Goal: Task Accomplishment & Management: Manage account settings

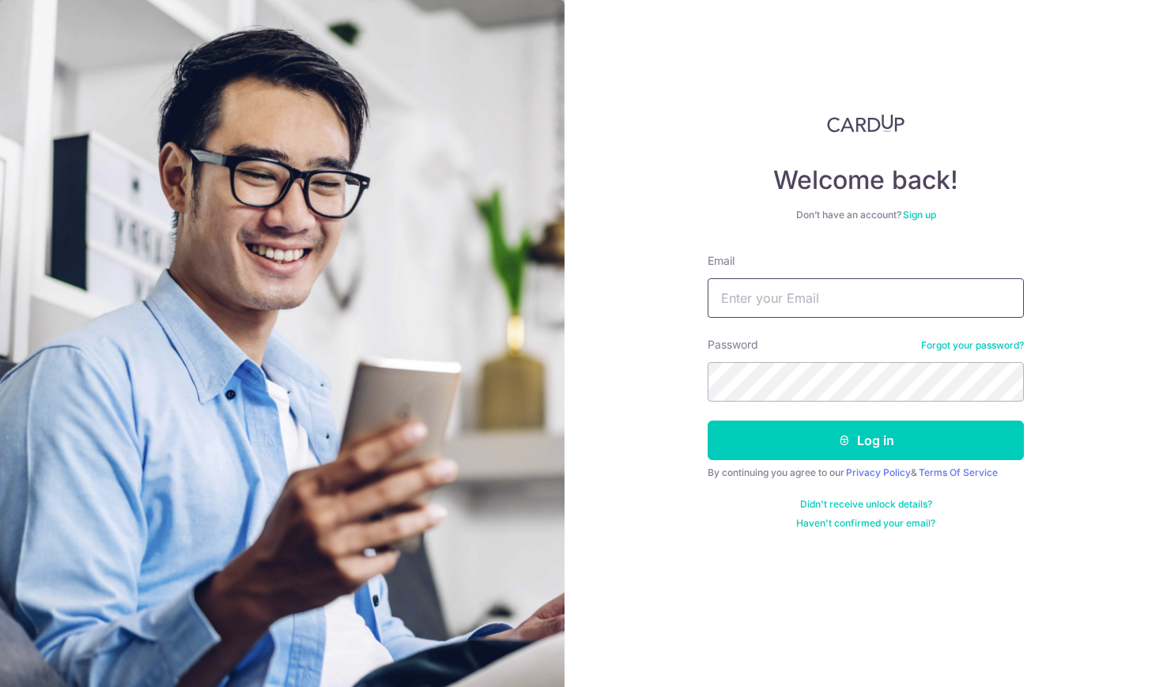
click at [782, 288] on input "Email" at bounding box center [865, 298] width 316 height 40
type input "tricianov@yahoo.com"
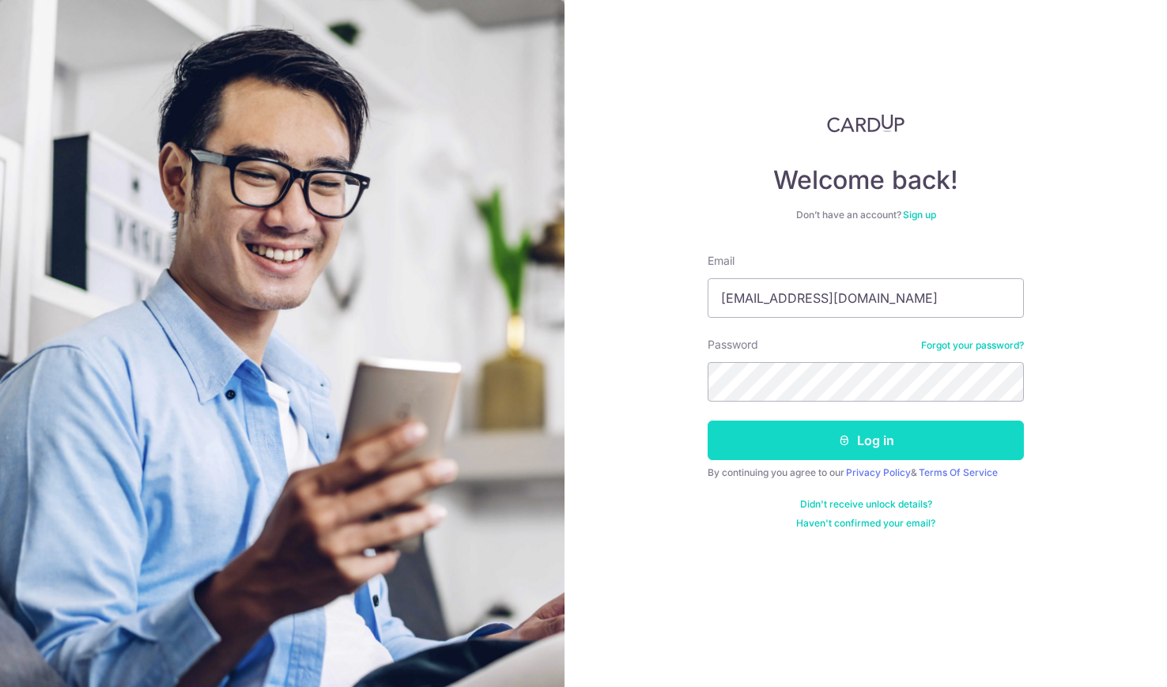
click at [873, 443] on button "Log in" at bounding box center [865, 440] width 316 height 40
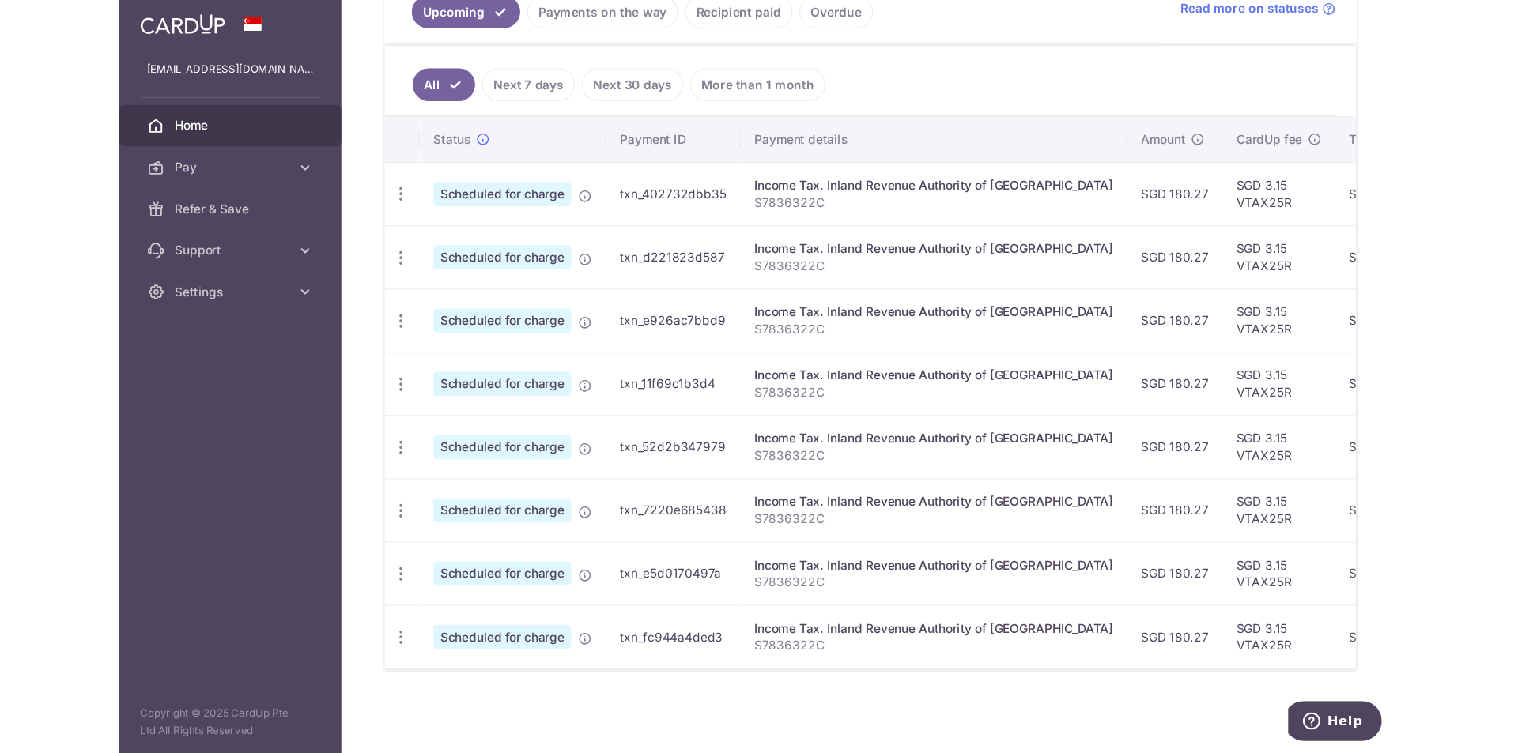
scroll to position [315, 0]
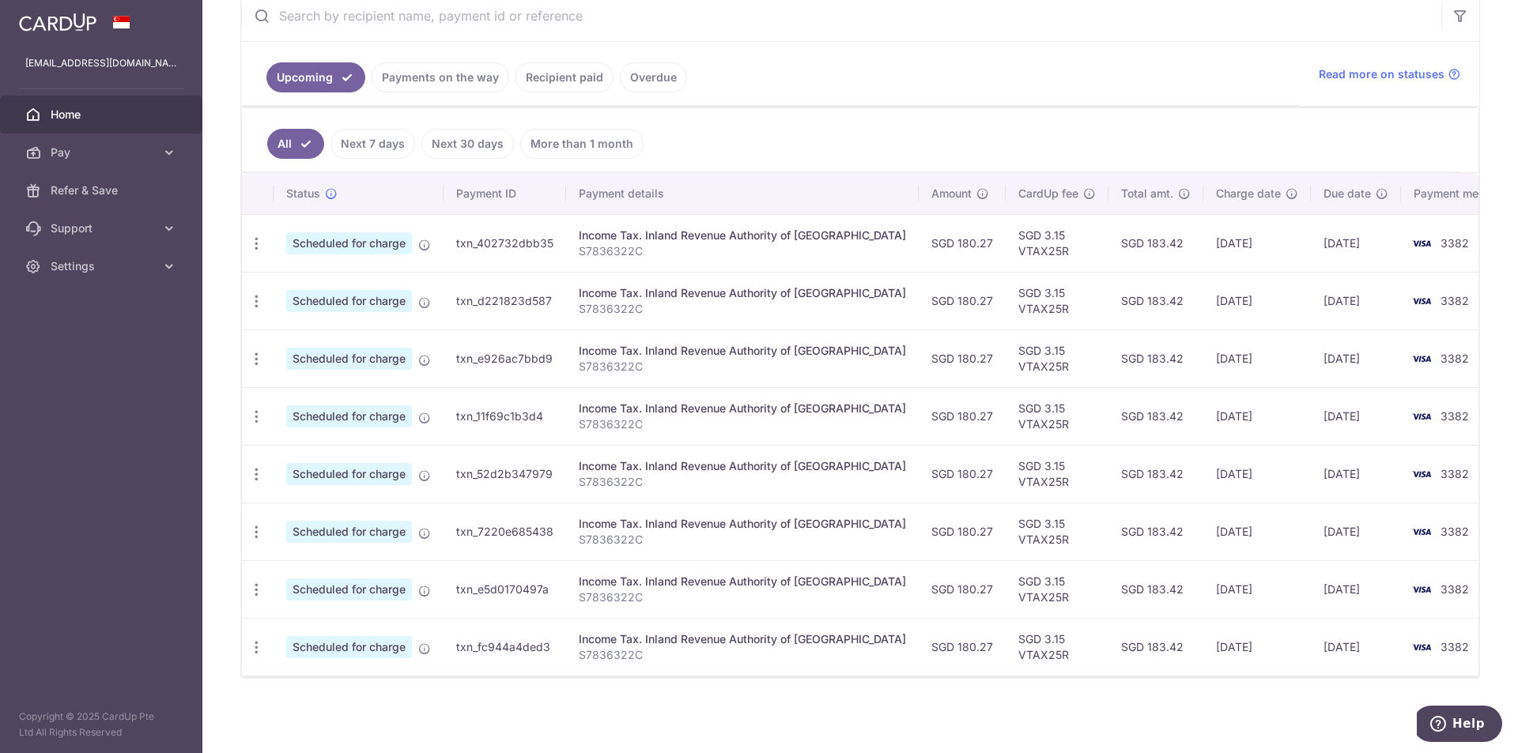
click at [424, 70] on link "Payments on the way" at bounding box center [440, 77] width 138 height 30
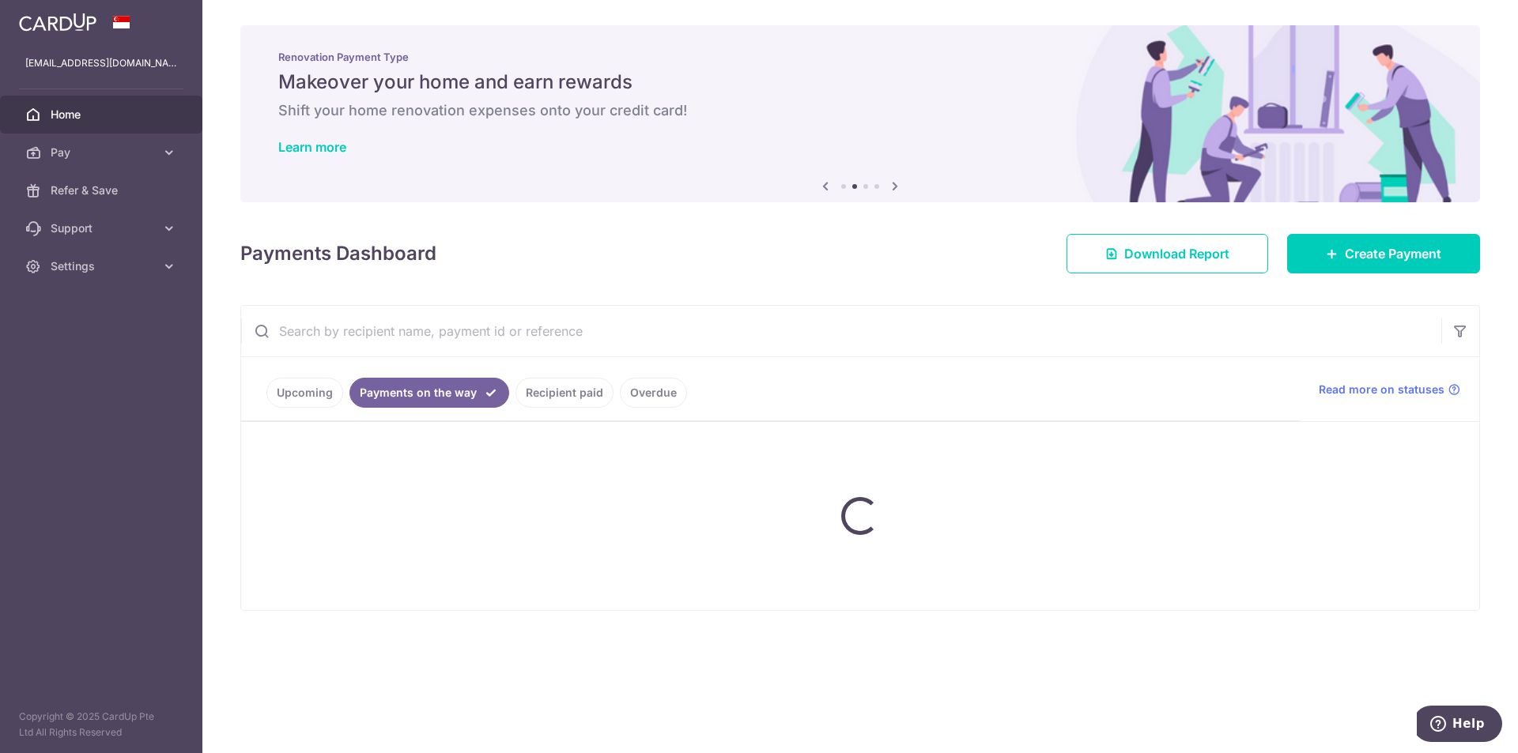
scroll to position [0, 0]
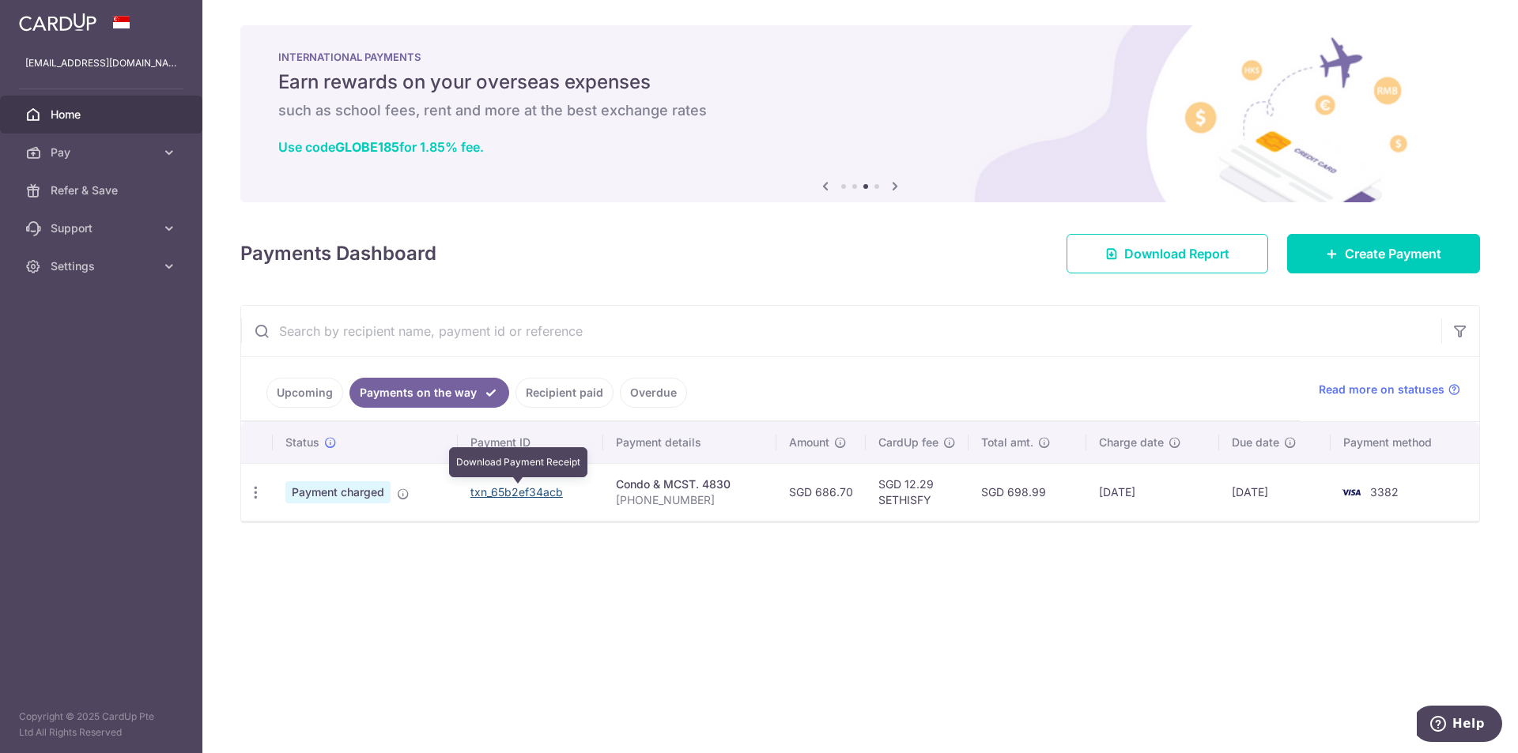
click at [526, 491] on link "txn_65b2ef34acb" at bounding box center [516, 491] width 92 height 13
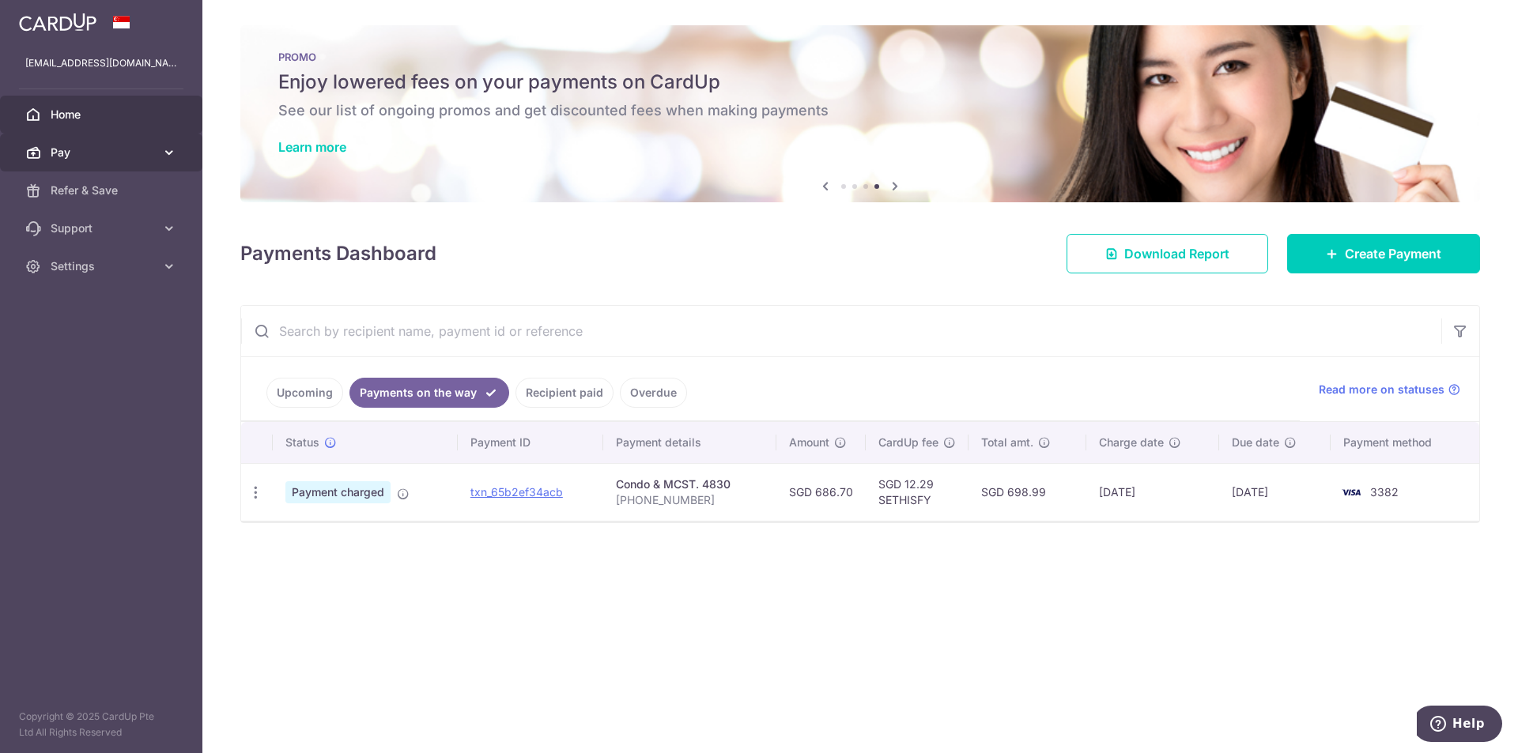
click at [176, 152] on icon at bounding box center [169, 153] width 16 height 16
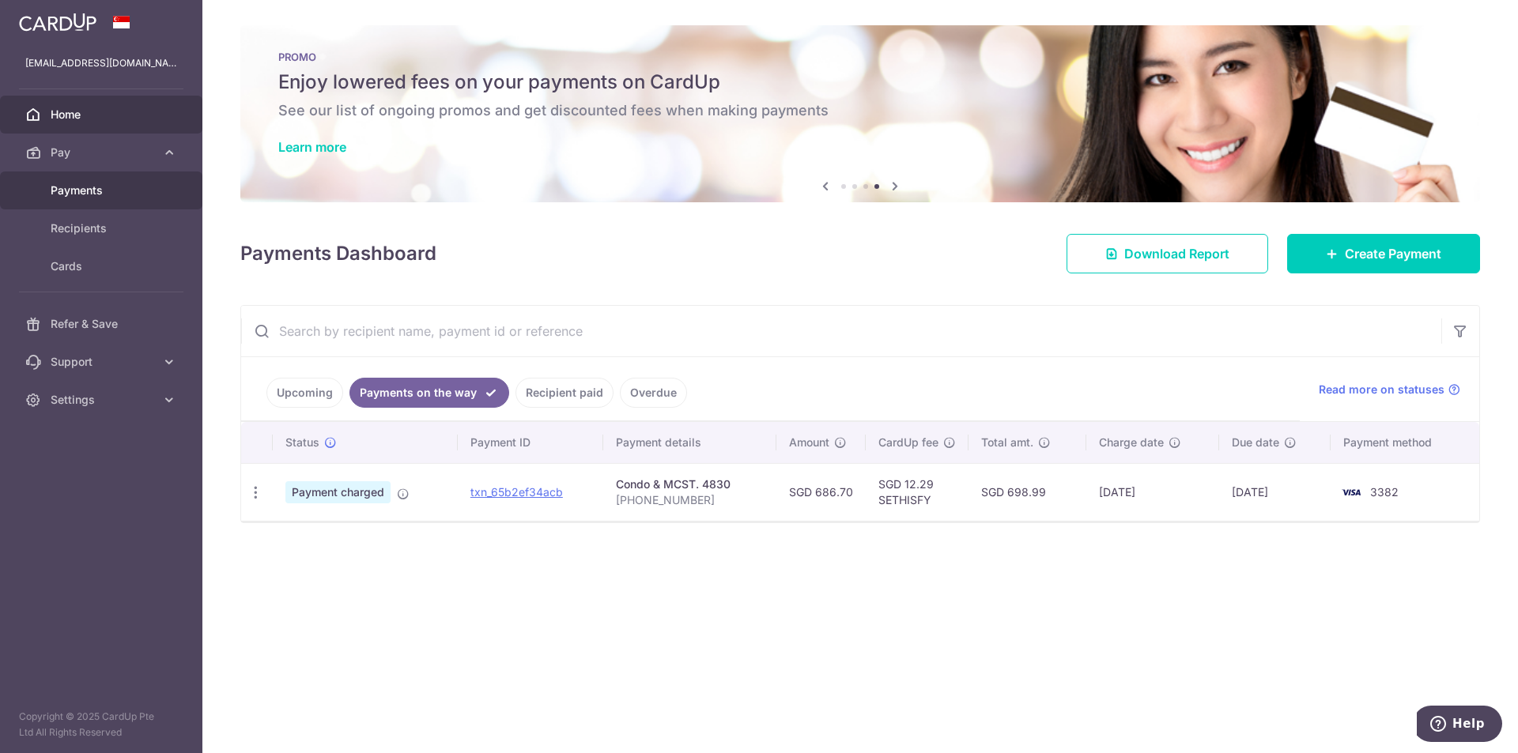
click at [81, 191] on span "Payments" at bounding box center [103, 191] width 104 height 16
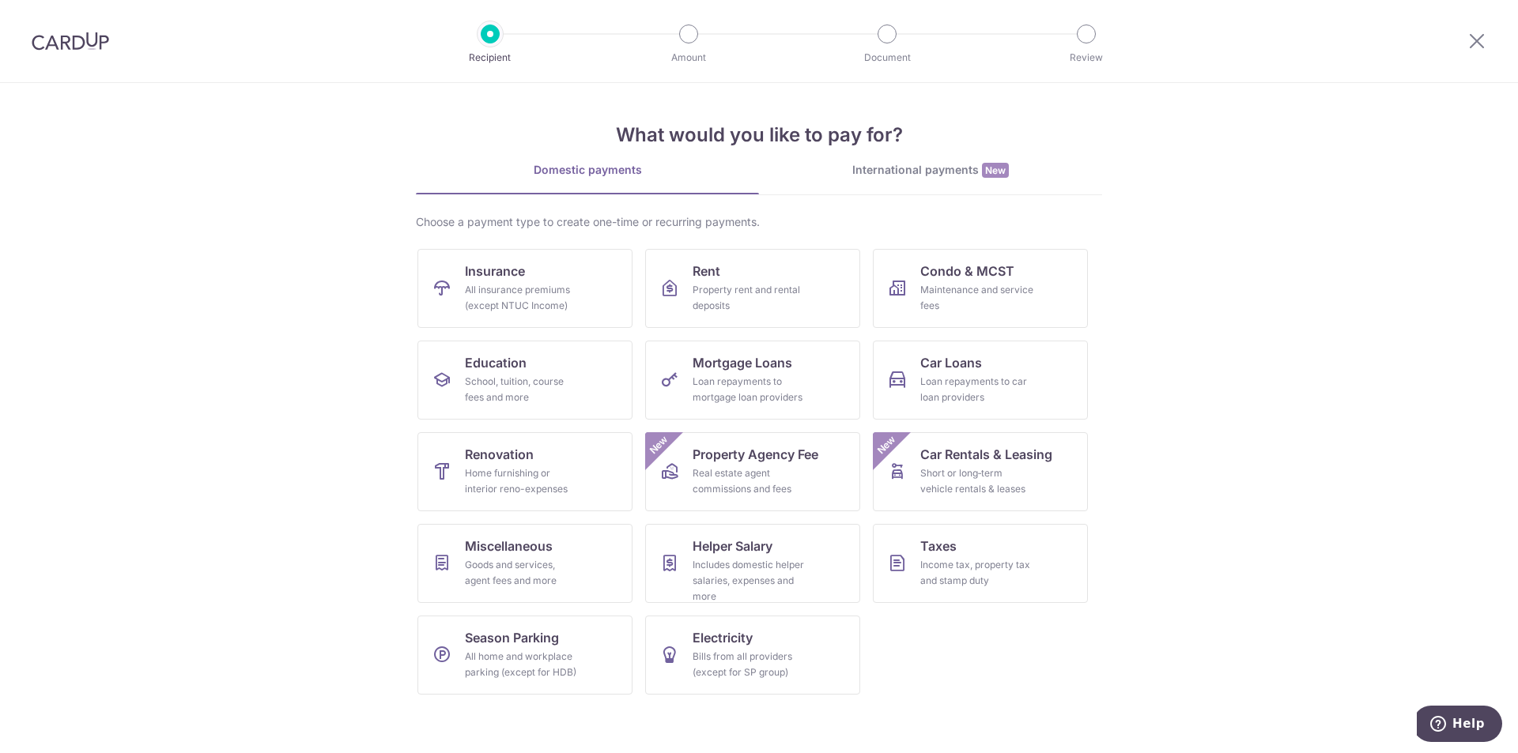
click at [82, 47] on img at bounding box center [70, 41] width 77 height 19
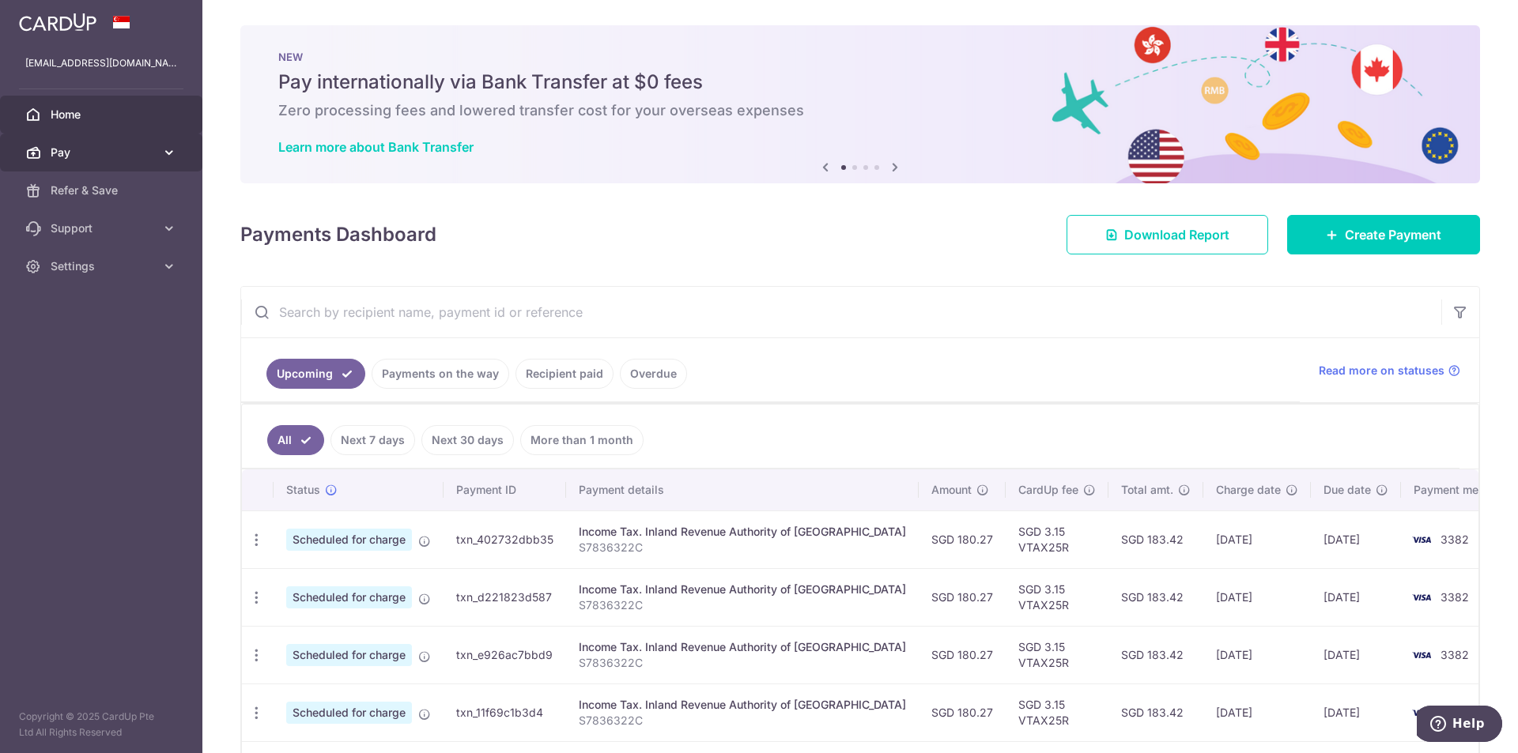
click at [164, 147] on icon at bounding box center [169, 153] width 16 height 16
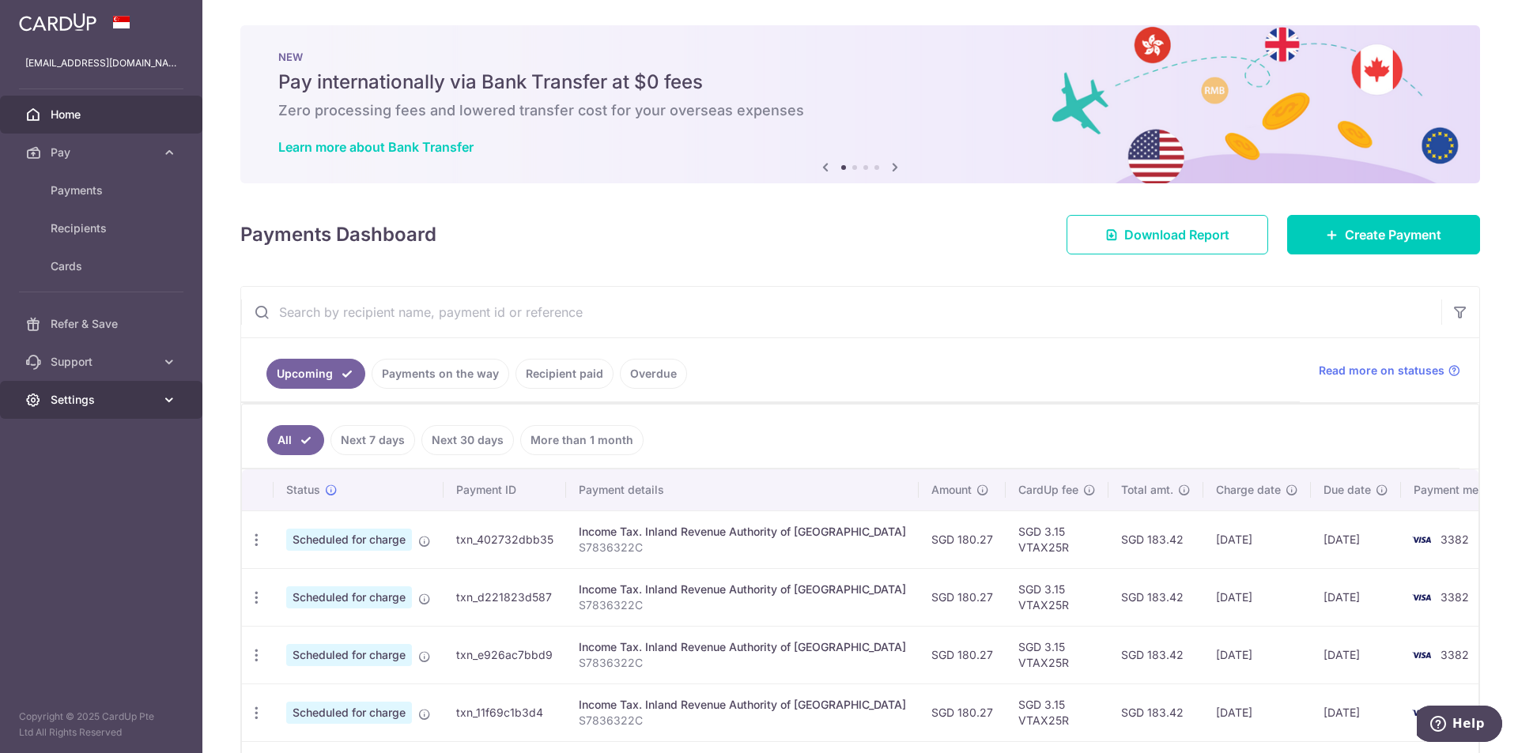
click at [173, 398] on icon at bounding box center [169, 400] width 16 height 16
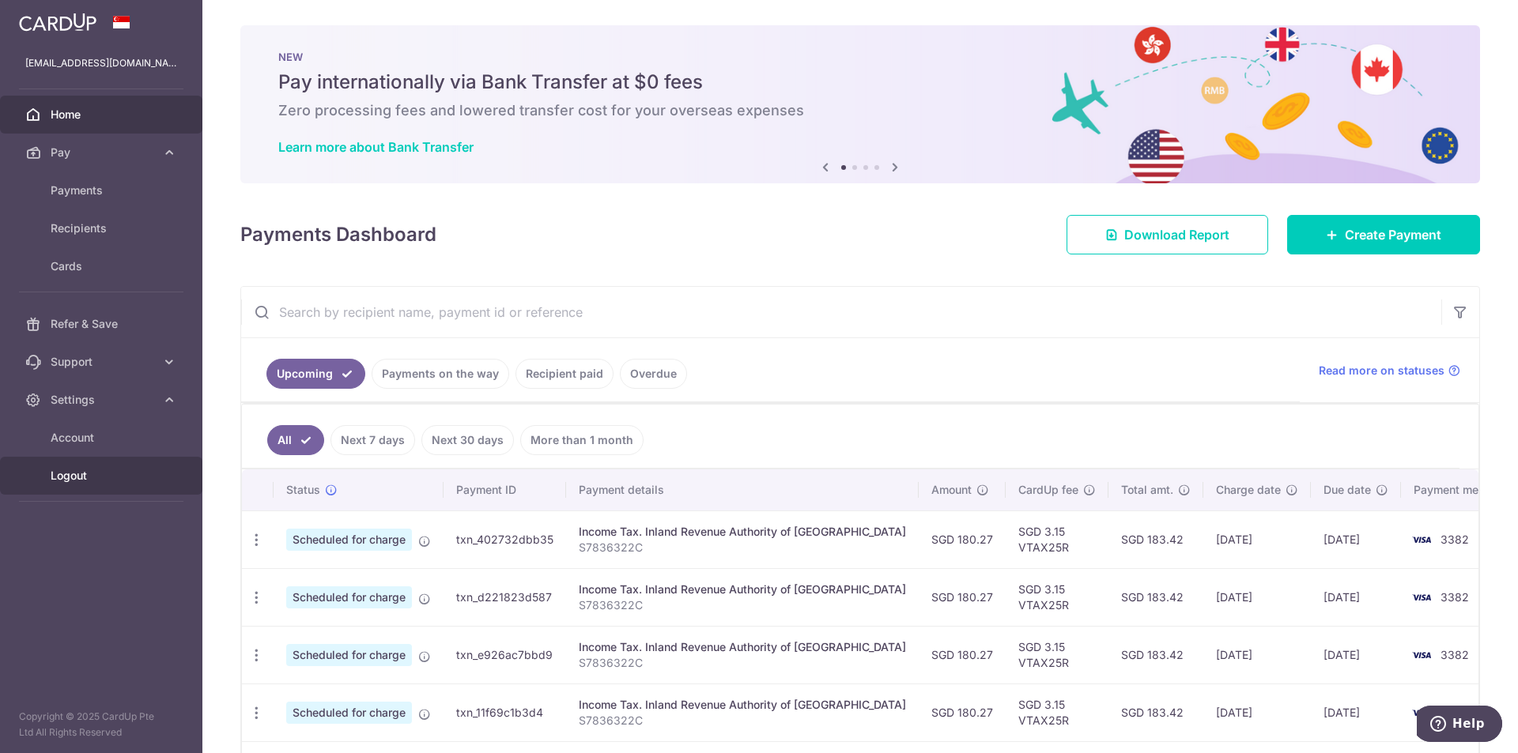
click at [84, 476] on span "Logout" at bounding box center [103, 476] width 104 height 16
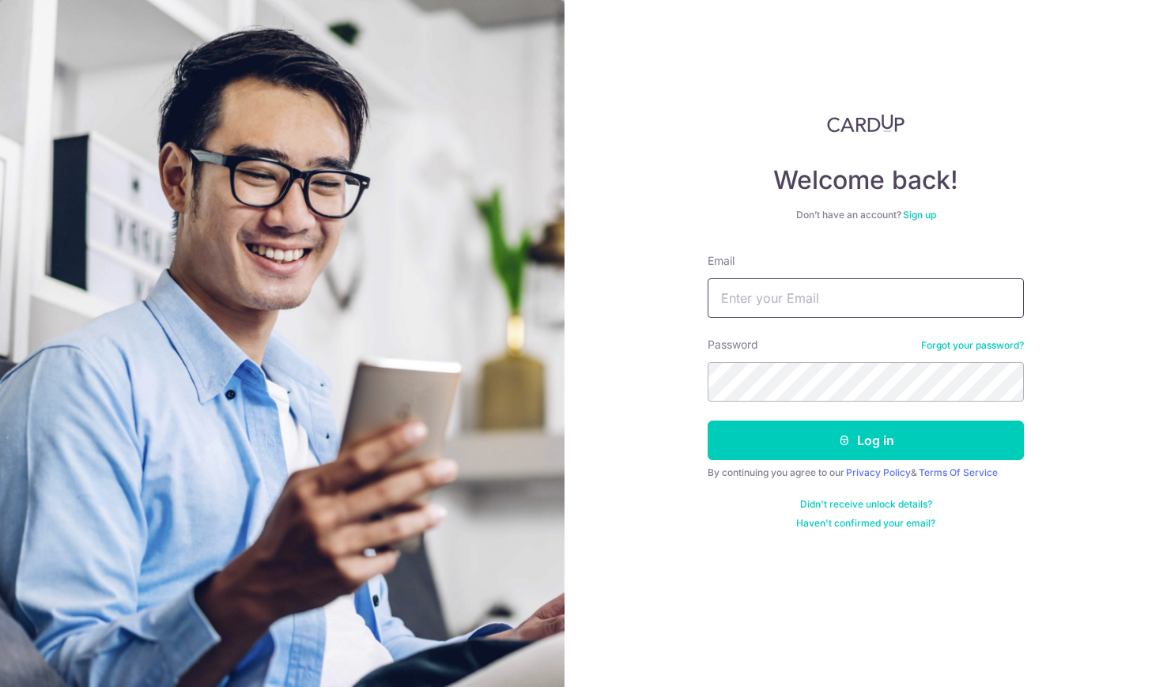
click at [831, 300] on input "Email" at bounding box center [865, 298] width 316 height 40
type input "tricianov@yahoo.com"
click at [707, 420] on button "Log in" at bounding box center [865, 440] width 316 height 40
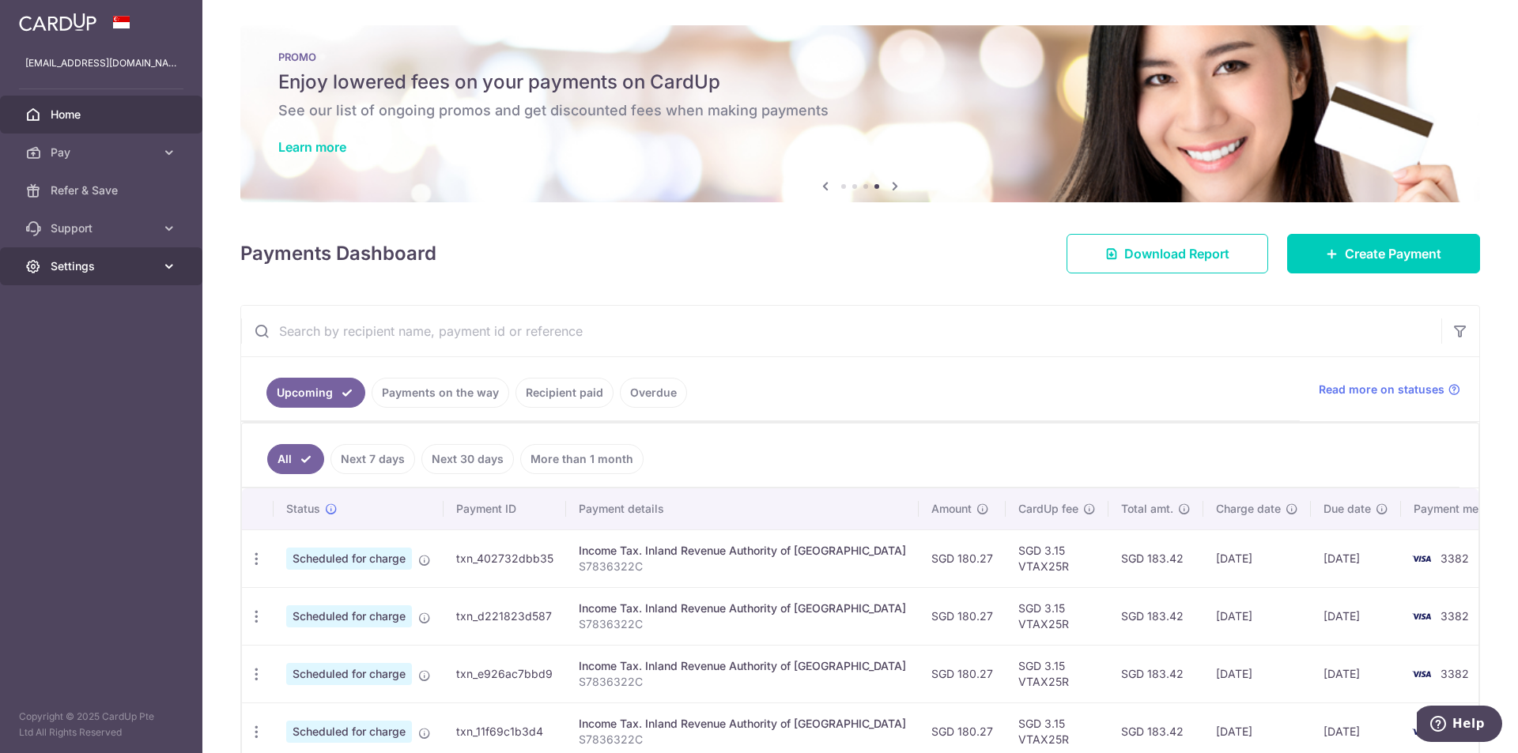
click at [170, 263] on icon at bounding box center [169, 266] width 16 height 16
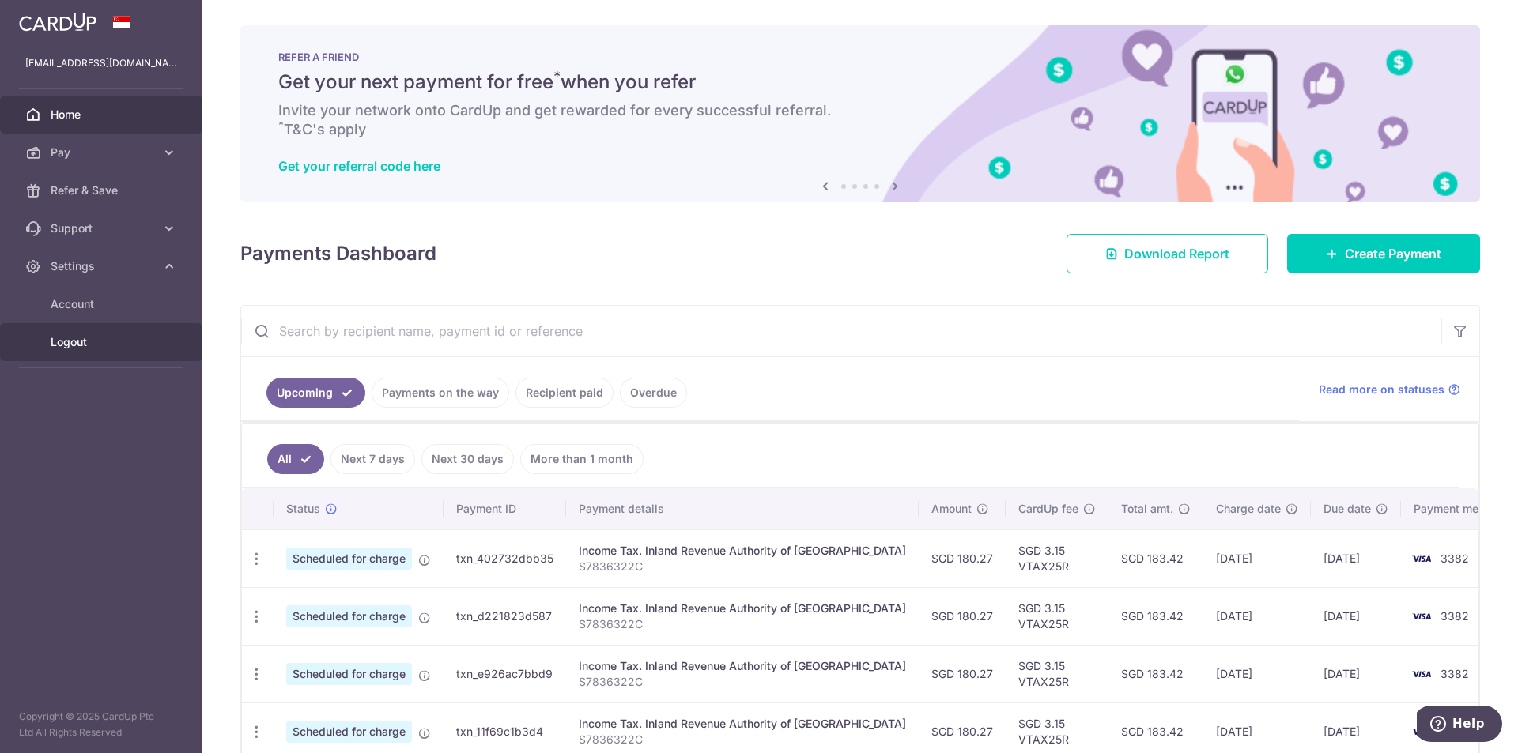
click at [92, 342] on span "Logout" at bounding box center [103, 342] width 104 height 16
